Goal: Transaction & Acquisition: Book appointment/travel/reservation

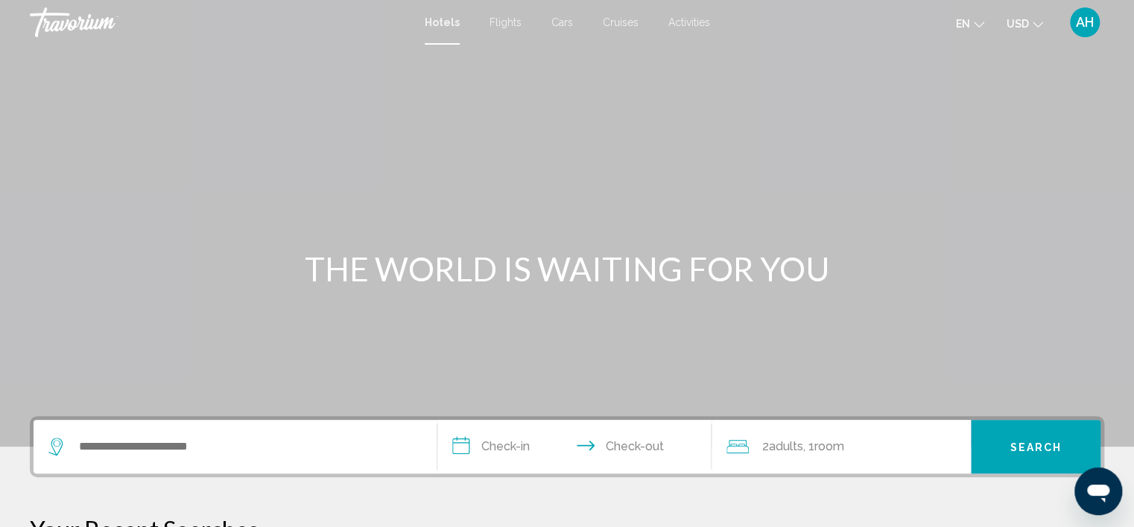
click at [144, 431] on div "Search widget" at bounding box center [234, 447] width 373 height 54
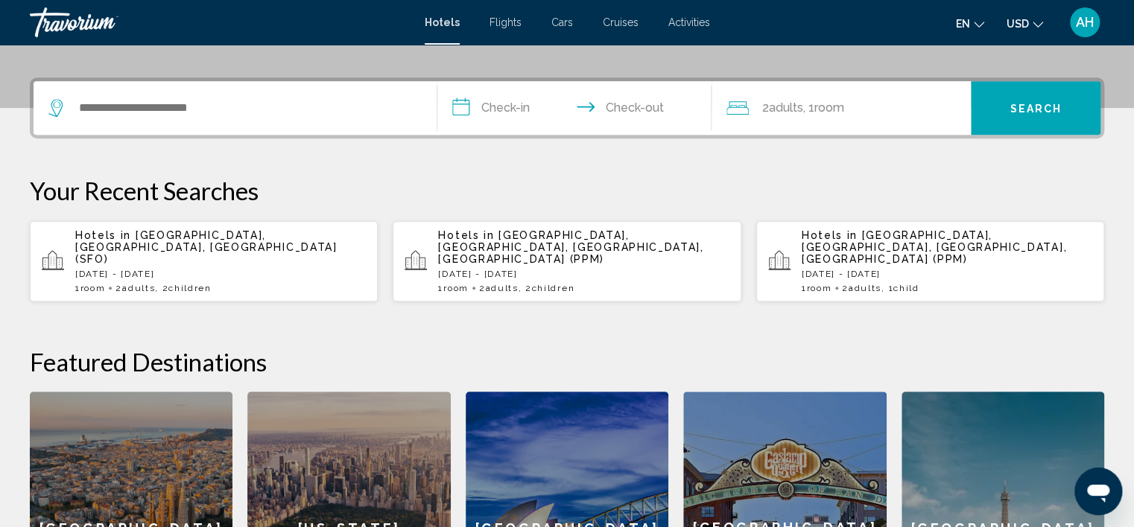
scroll to position [367, 0]
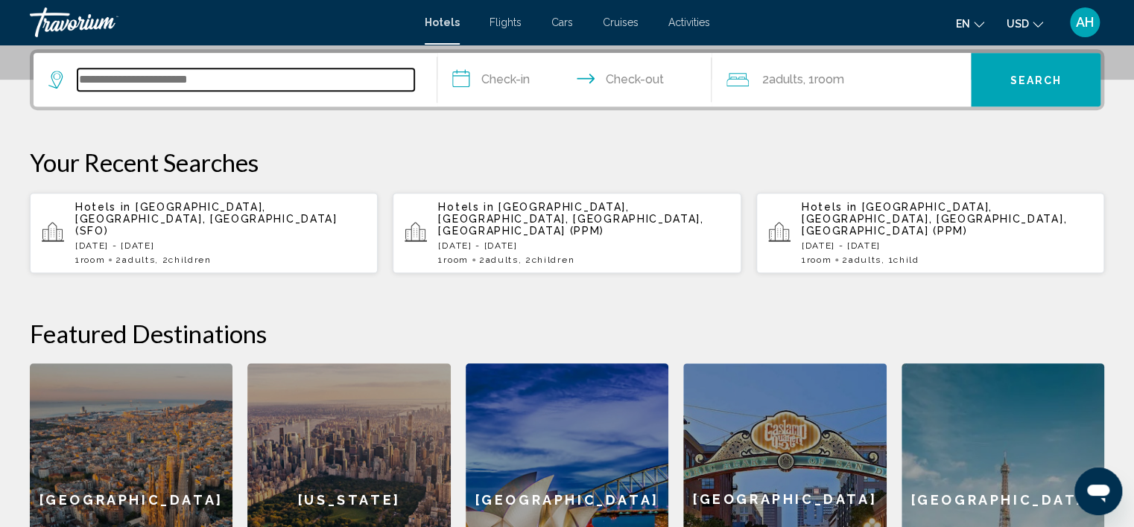
click at [110, 78] on input "Search widget" at bounding box center [245, 80] width 337 height 22
type input "*"
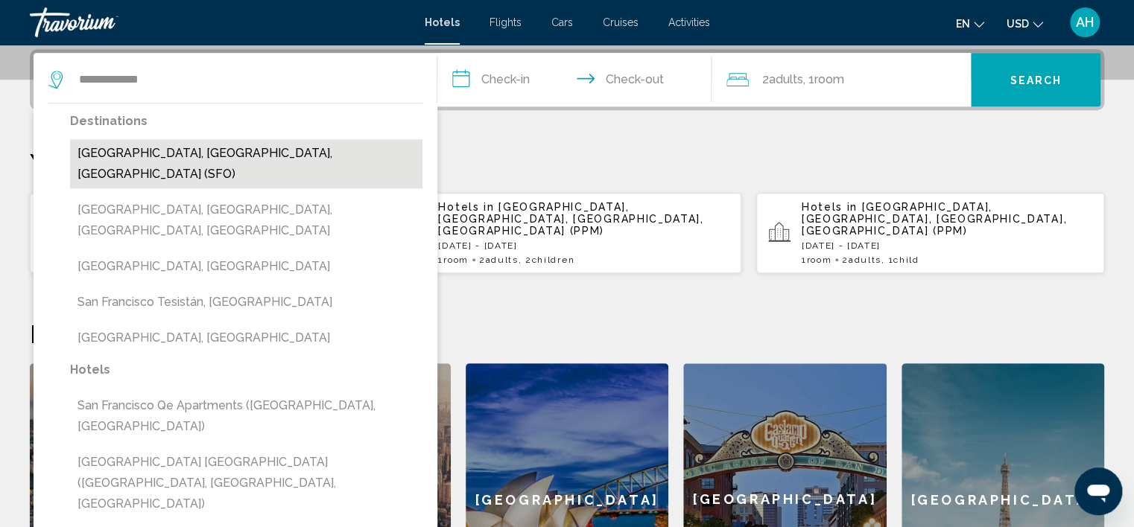
click at [184, 154] on button "[GEOGRAPHIC_DATA], [GEOGRAPHIC_DATA], [GEOGRAPHIC_DATA] (SFO)" at bounding box center [246, 163] width 352 height 49
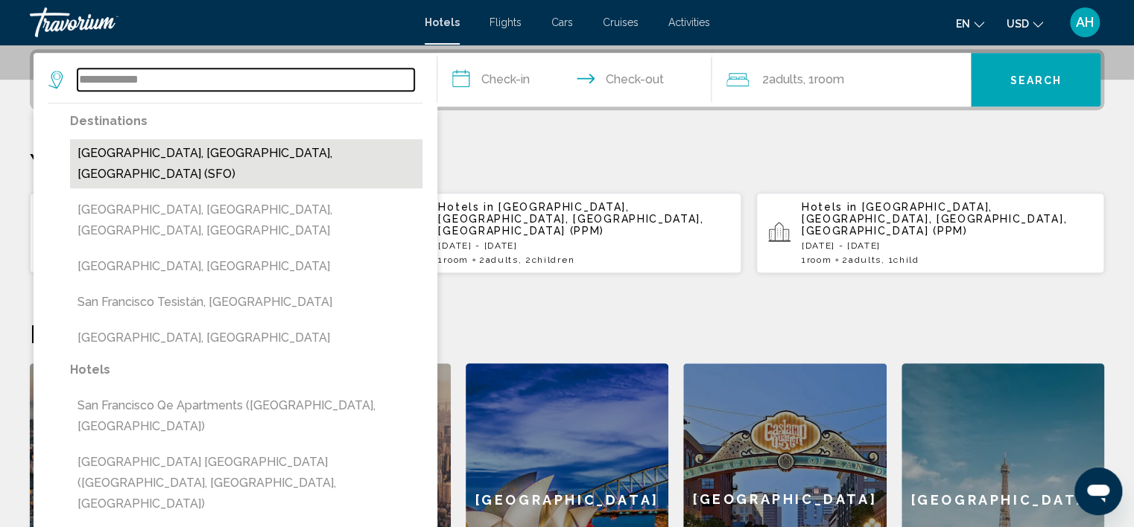
type input "**********"
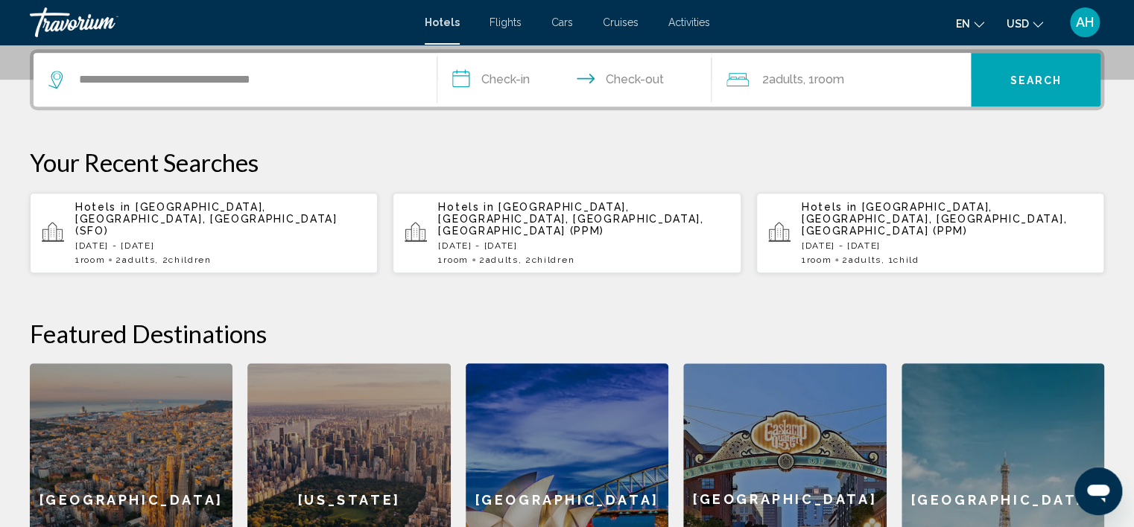
click at [501, 68] on input "**********" at bounding box center [577, 82] width 280 height 58
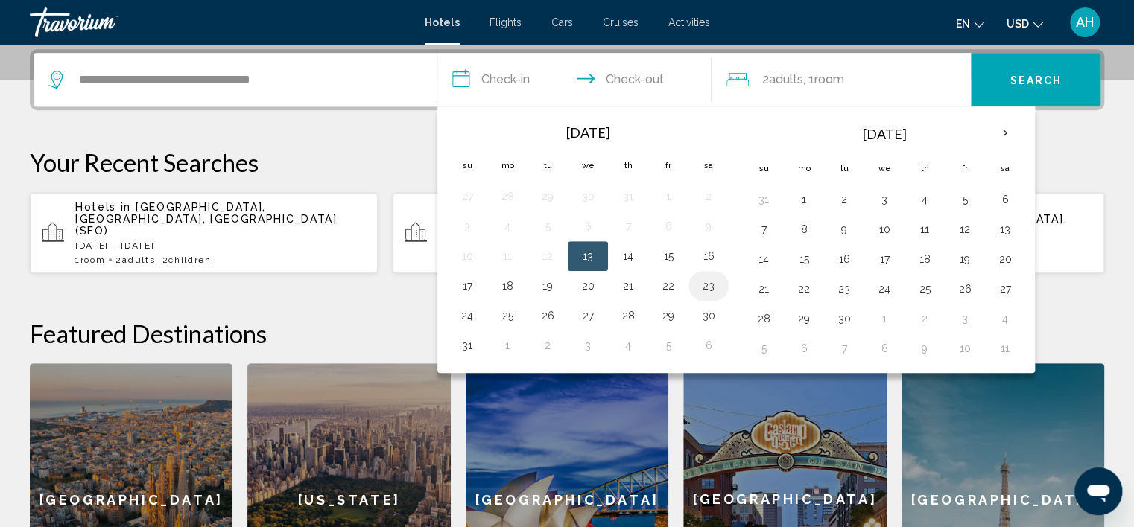
click at [700, 279] on button "23" at bounding box center [708, 286] width 24 height 21
click at [632, 80] on input "**********" at bounding box center [577, 82] width 280 height 58
click at [645, 75] on input "**********" at bounding box center [577, 82] width 280 height 58
click at [464, 312] on button "24" at bounding box center [467, 315] width 24 height 21
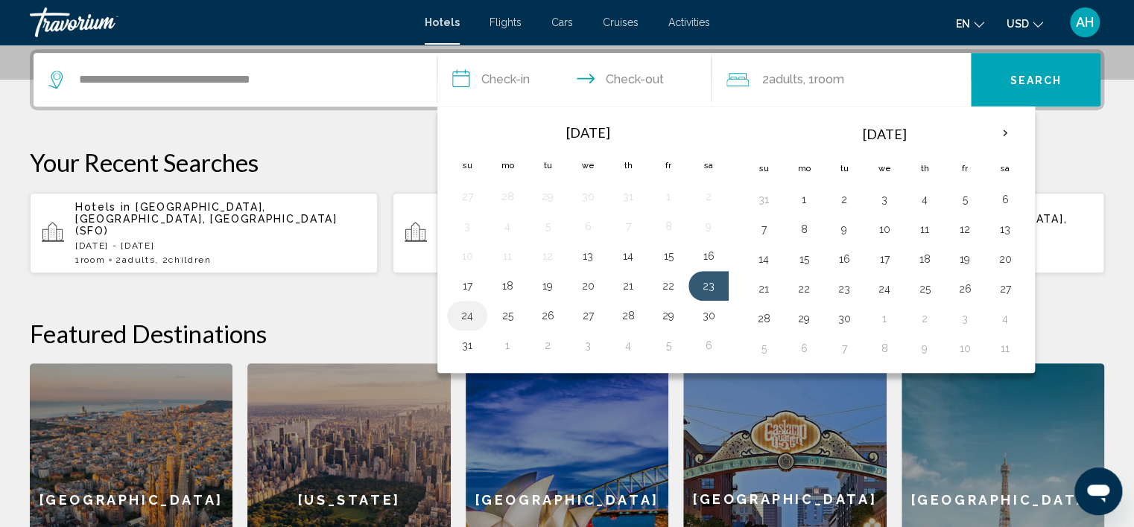
type input "**********"
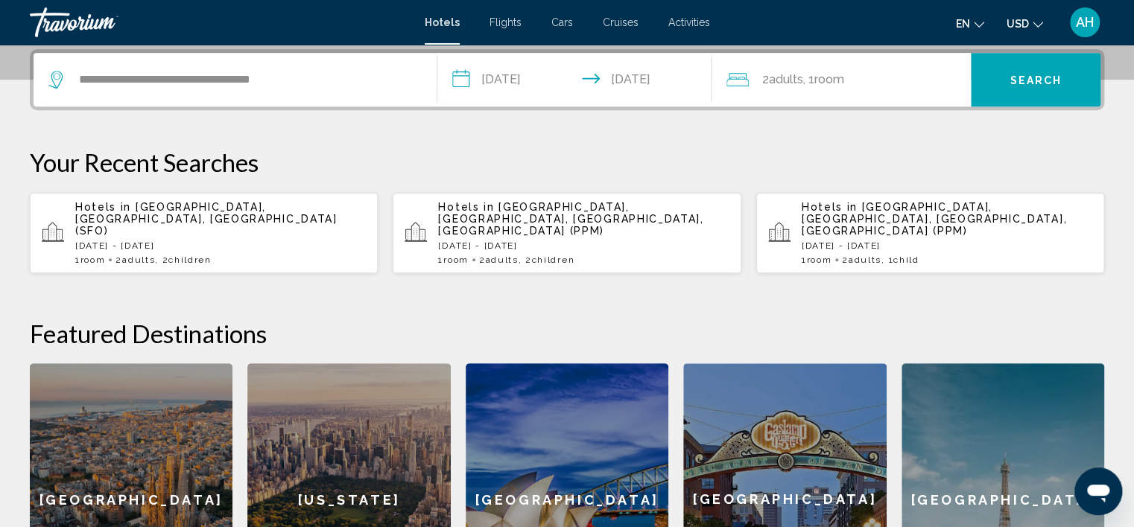
click at [844, 74] on span "Room" at bounding box center [829, 79] width 30 height 14
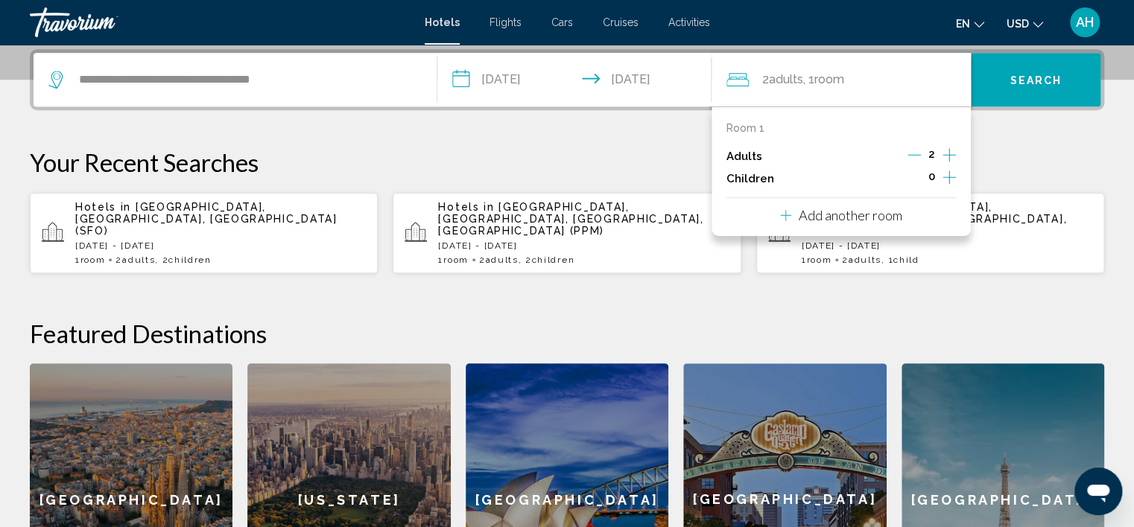
click at [947, 169] on icon "Increment children" at bounding box center [948, 177] width 13 height 18
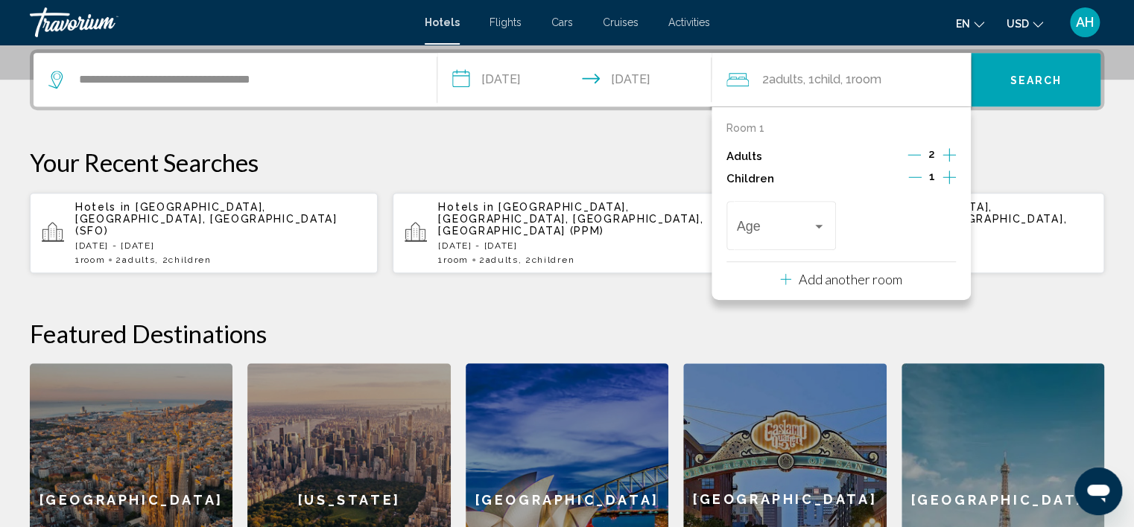
click at [947, 169] on icon "Increment children" at bounding box center [948, 177] width 13 height 18
click at [798, 227] on span "Travelers: 2 adults, 2 children" at bounding box center [775, 229] width 76 height 15
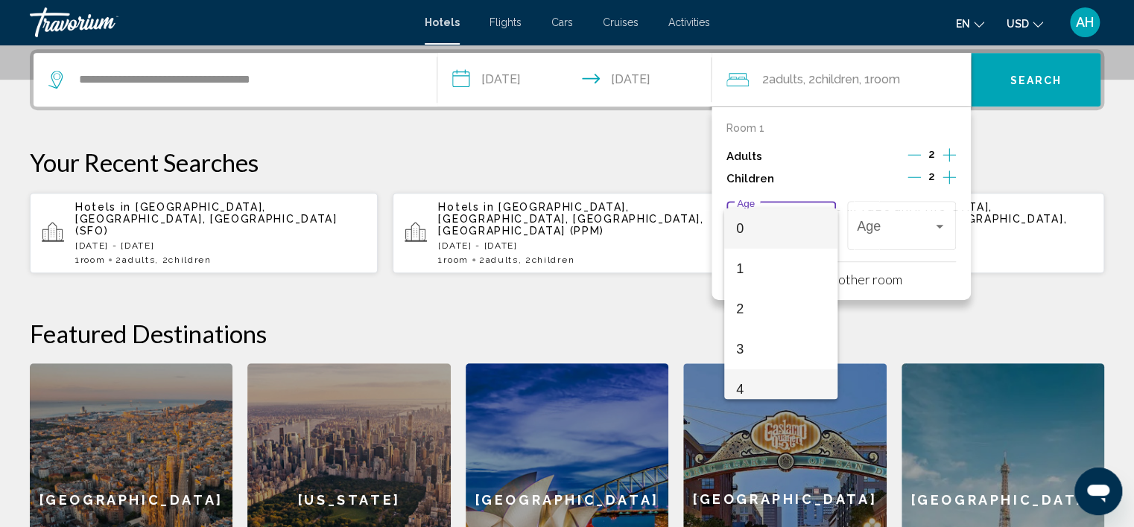
scroll to position [74, 0]
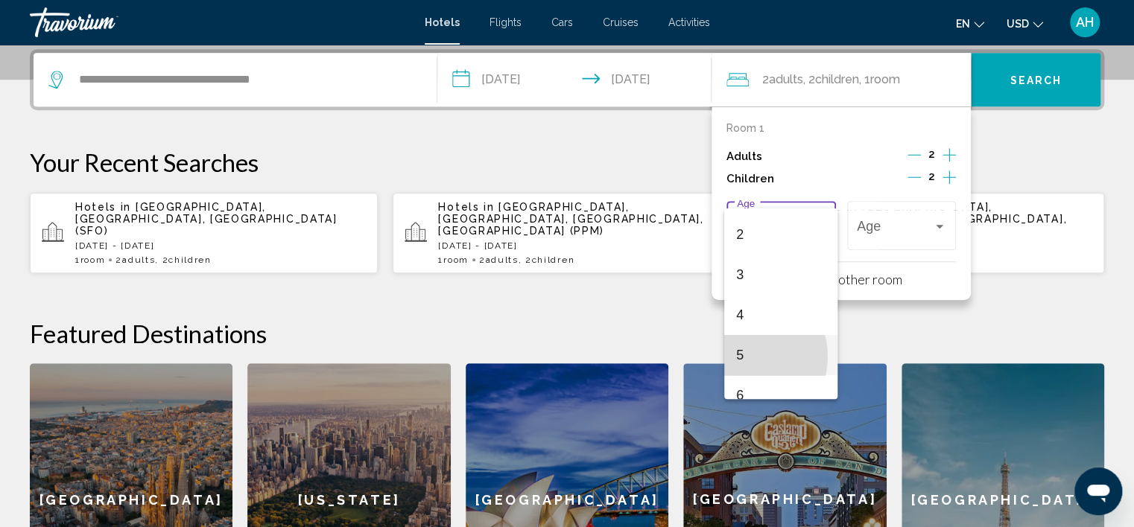
click at [744, 357] on span "5" at bounding box center [780, 355] width 89 height 40
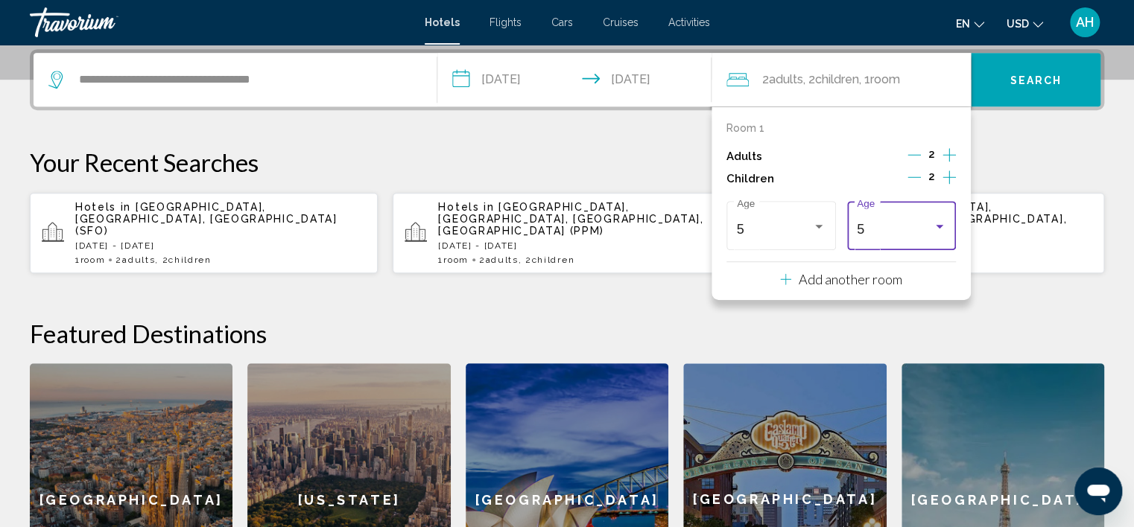
click at [936, 223] on div "Travelers: 2 adults, 2 children" at bounding box center [939, 226] width 13 height 12
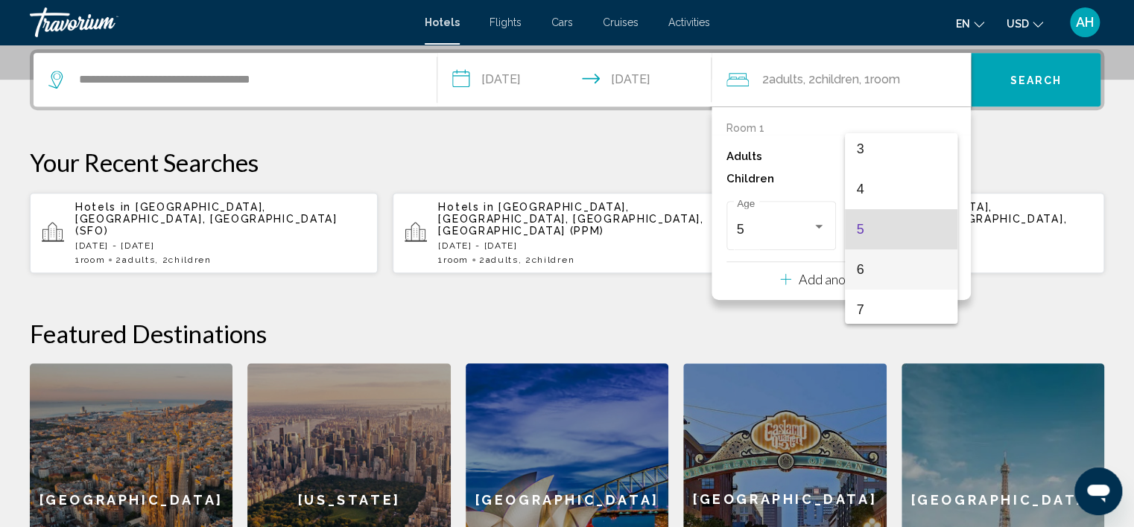
scroll to position [232, 0]
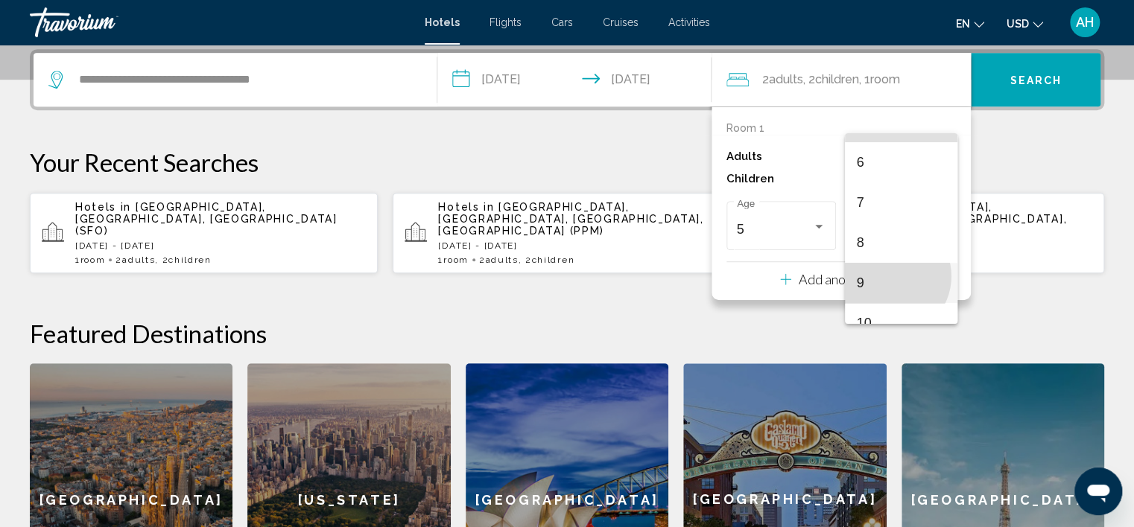
click at [889, 276] on span "9" at bounding box center [901, 283] width 89 height 40
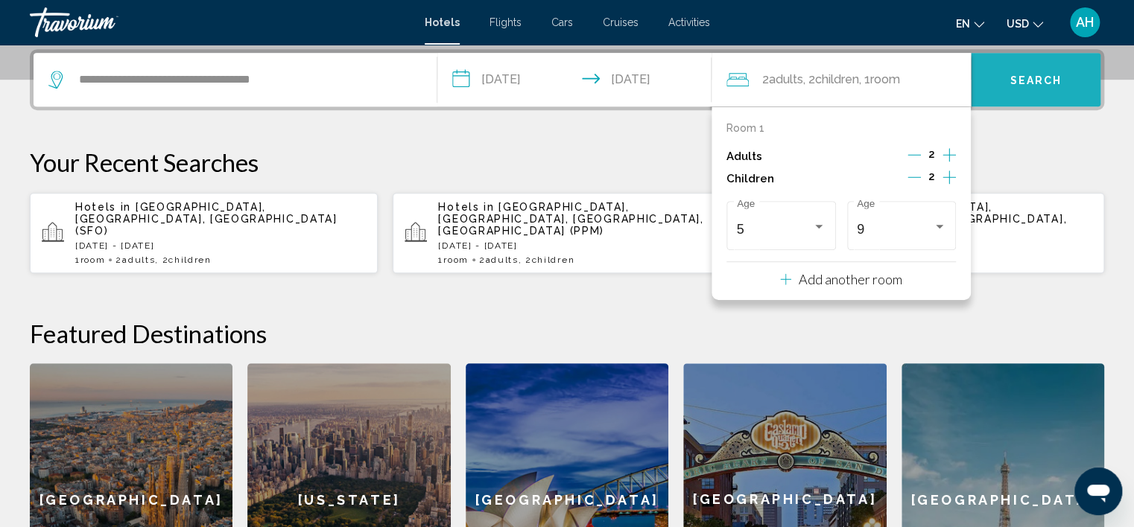
click at [1031, 85] on button "Search" at bounding box center [1036, 80] width 130 height 54
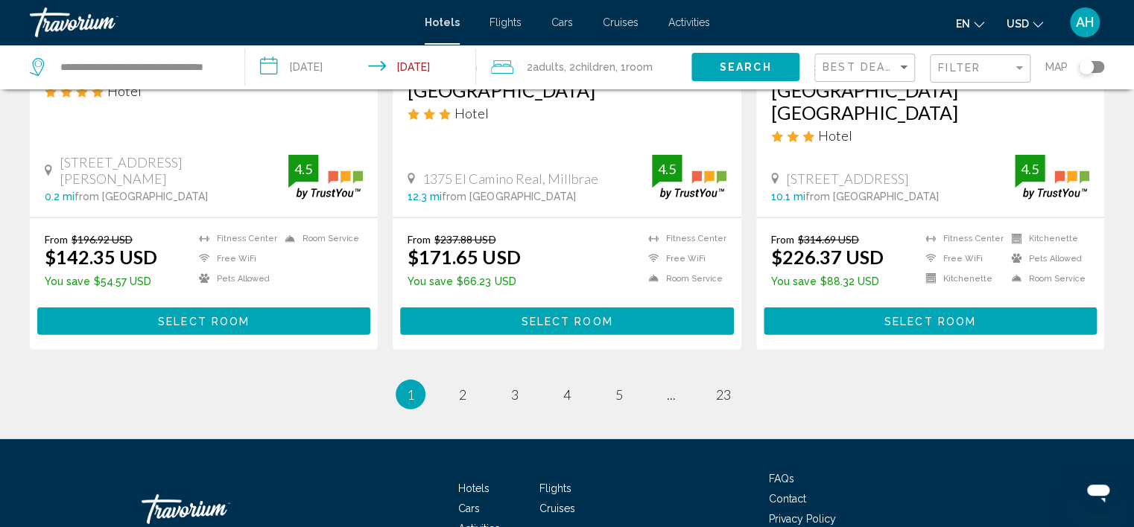
scroll to position [2048, 0]
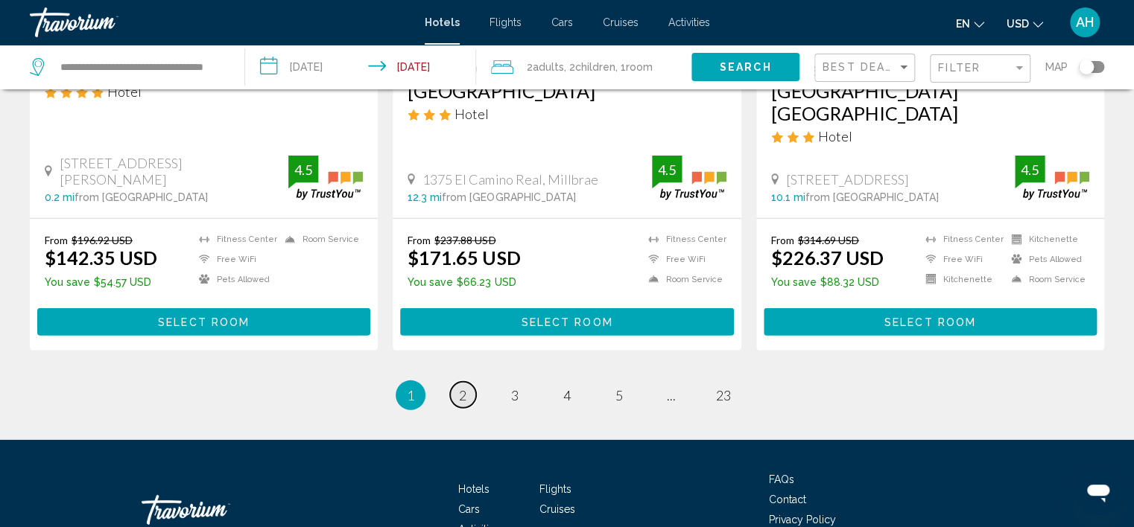
click at [460, 387] on span "2" at bounding box center [462, 395] width 7 height 16
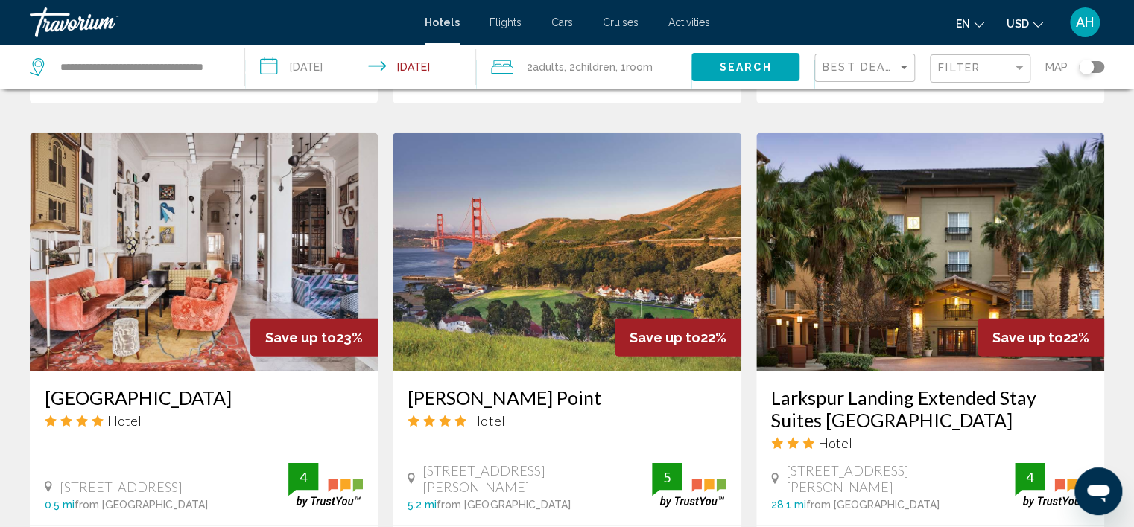
scroll to position [1974, 0]
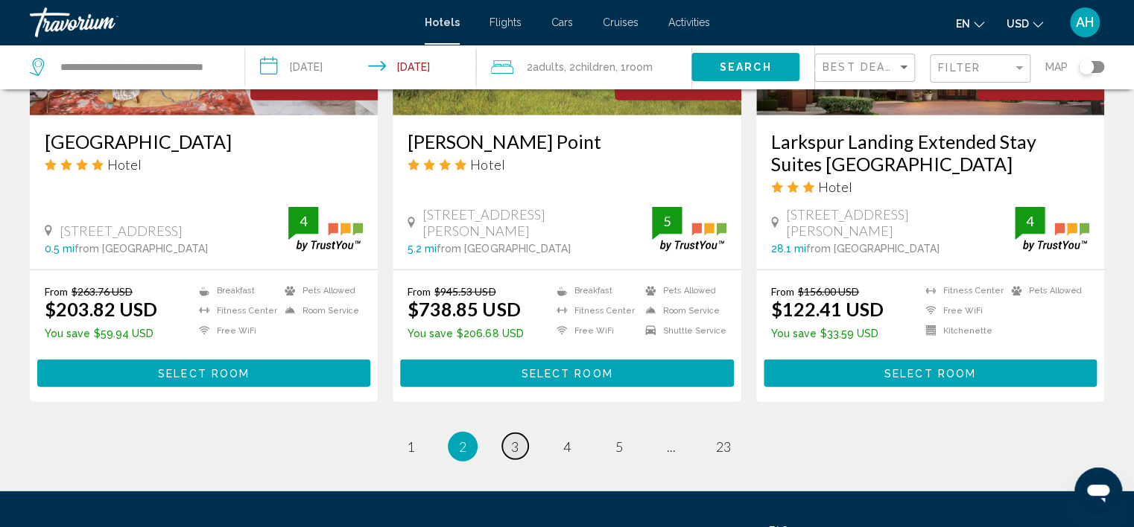
click at [513, 439] on span "3" at bounding box center [514, 447] width 7 height 16
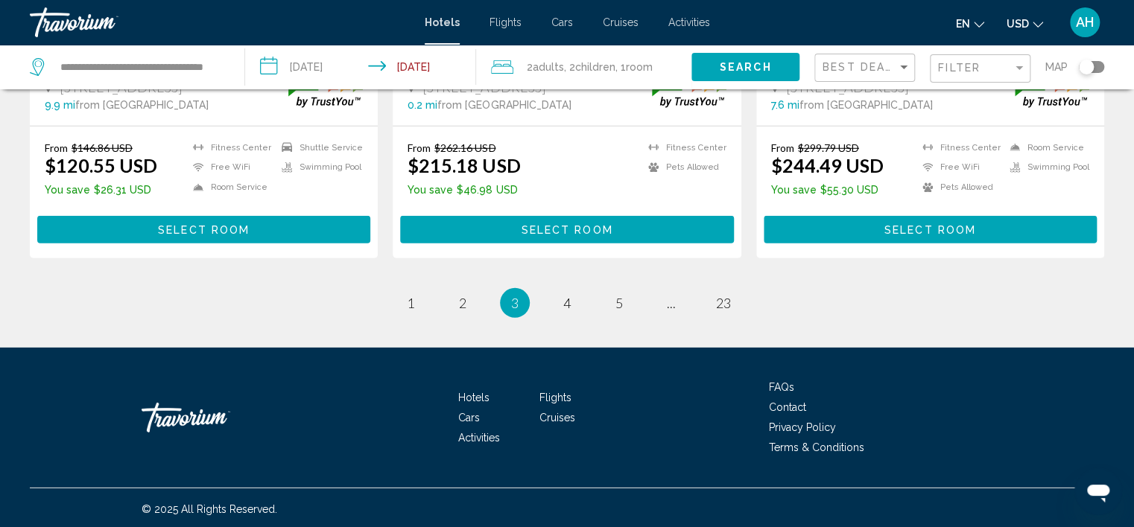
scroll to position [2071, 0]
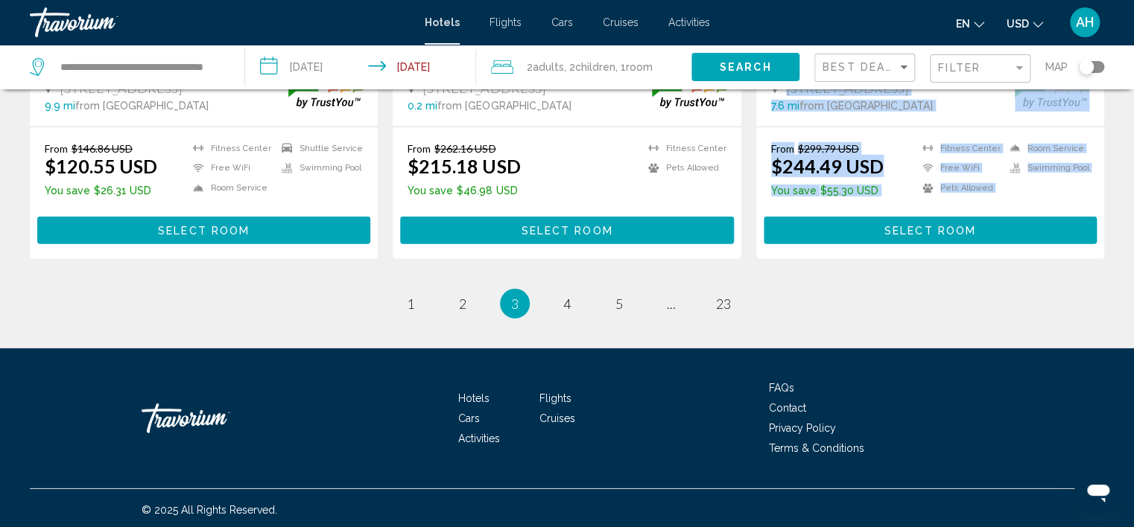
drag, startPoint x: 572, startPoint y: 282, endPoint x: 560, endPoint y: 313, distance: 32.8
click at [560, 313] on li "page 4" at bounding box center [567, 304] width 30 height 30
click at [564, 302] on span "4" at bounding box center [566, 304] width 7 height 16
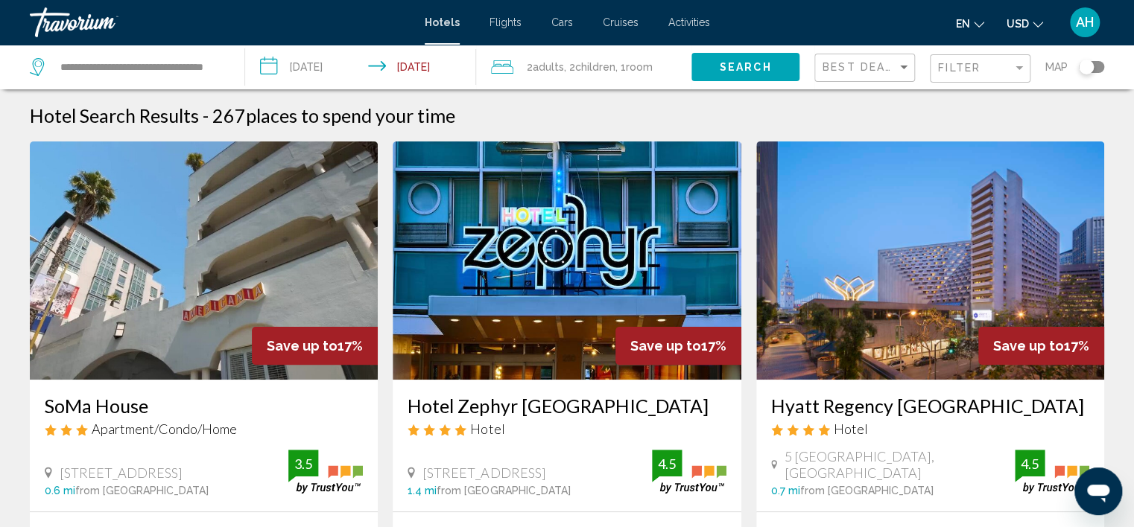
click at [572, 112] on div "Hotel Search Results - 267 places to spend your time" at bounding box center [567, 115] width 1074 height 22
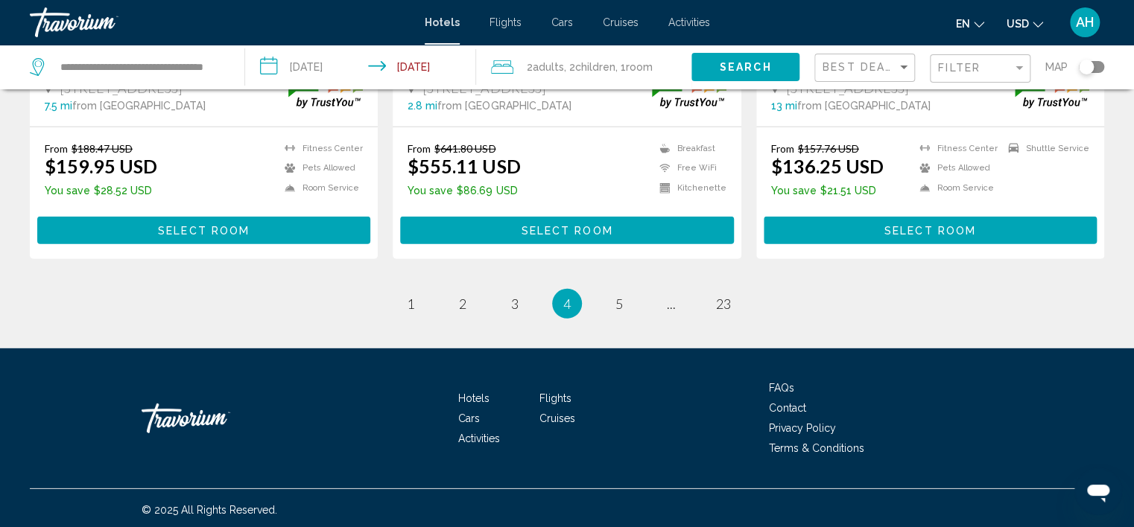
scroll to position [2025, 0]
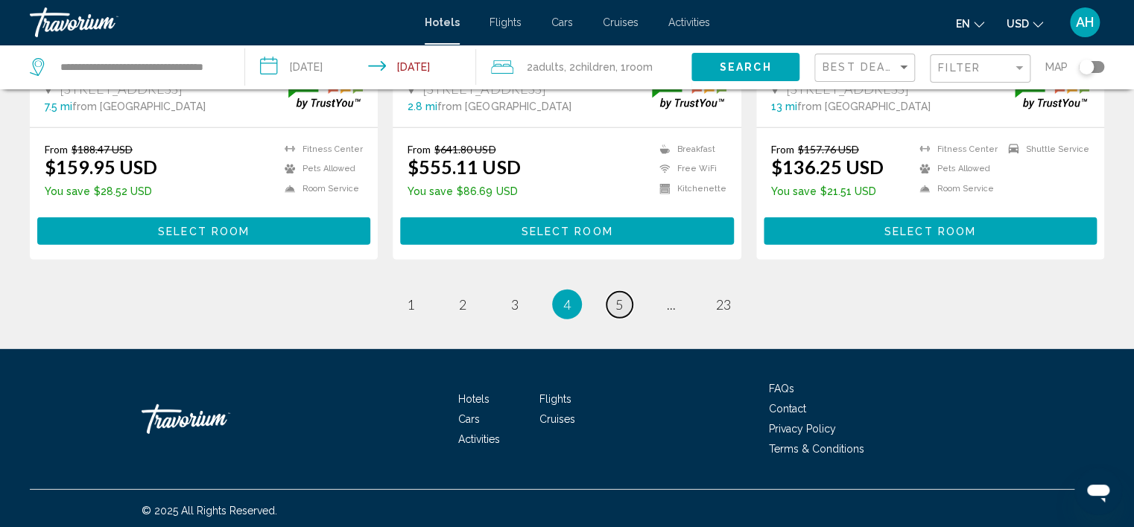
click at [616, 303] on span "5" at bounding box center [618, 304] width 7 height 16
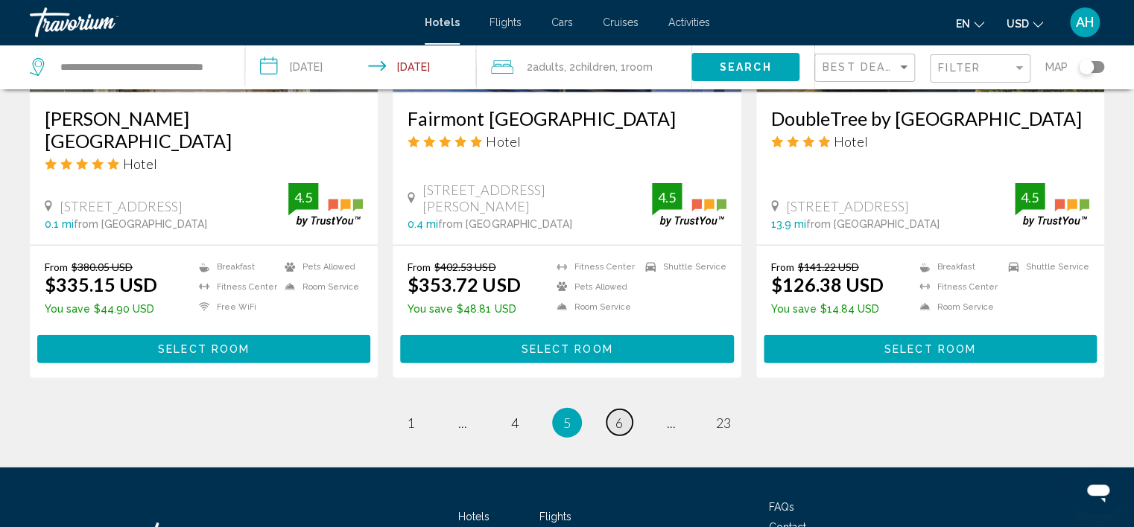
scroll to position [1973, 0]
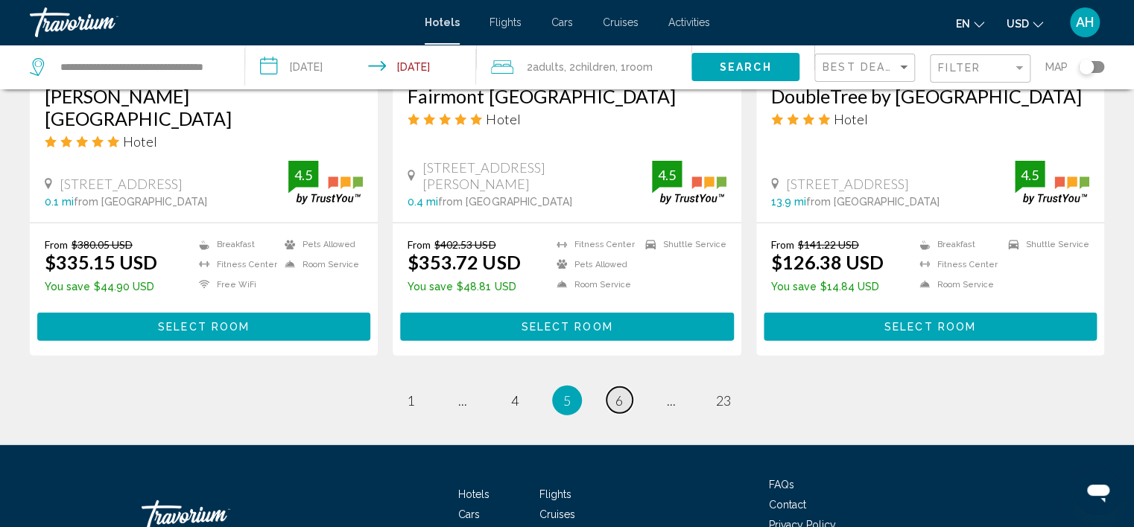
click at [617, 393] on span "6" at bounding box center [618, 401] width 7 height 16
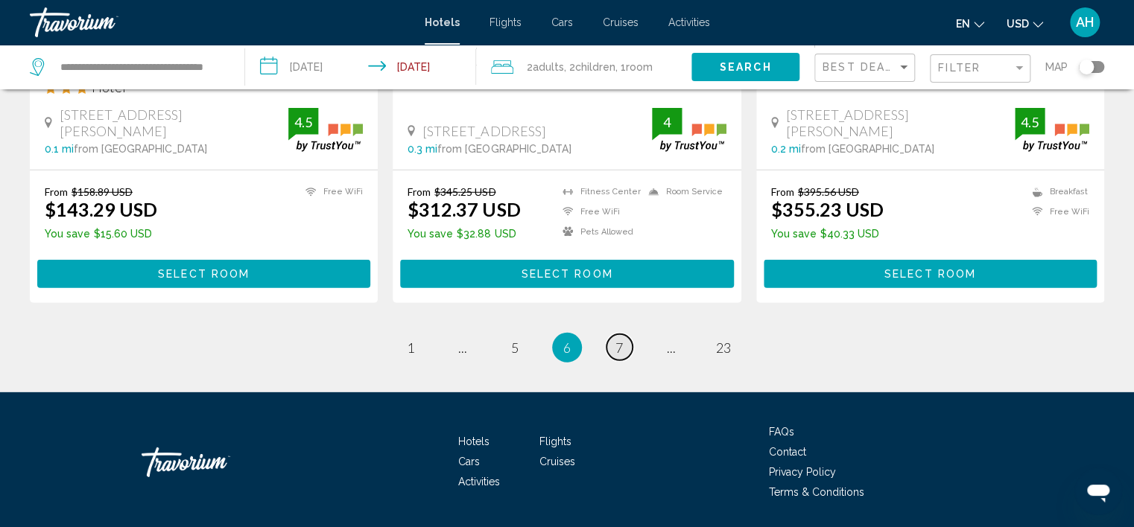
scroll to position [2048, 0]
